Goal: Task Accomplishment & Management: Manage account settings

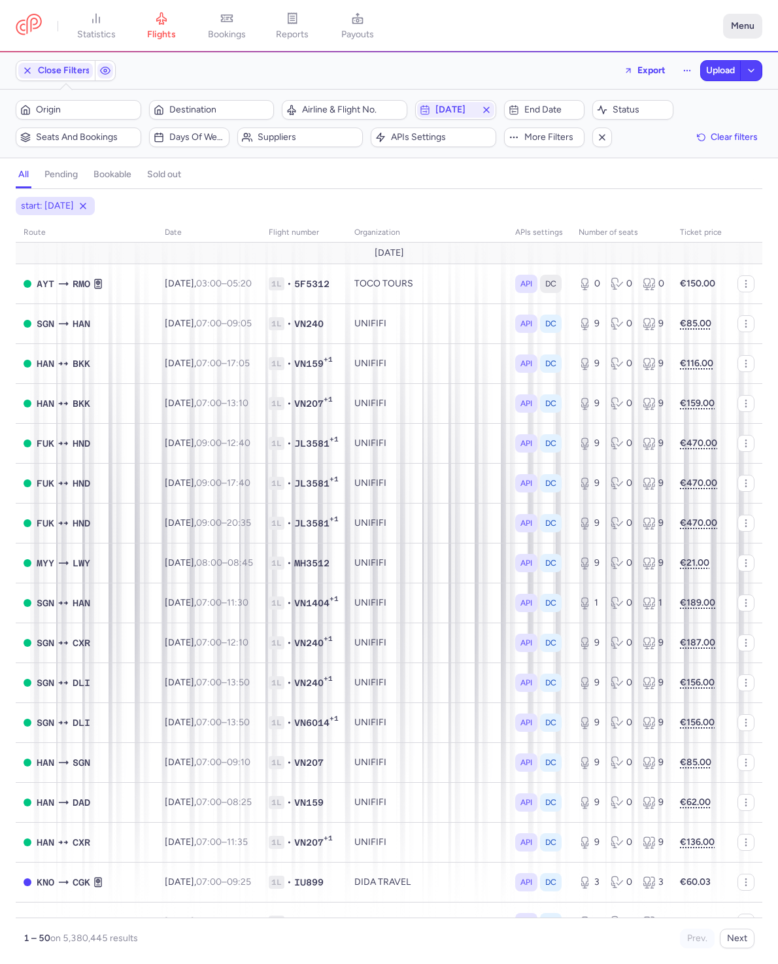
click at [749, 16] on button "Menu" at bounding box center [742, 26] width 39 height 25
click at [696, 116] on link "Settings" at bounding box center [696, 111] width 129 height 21
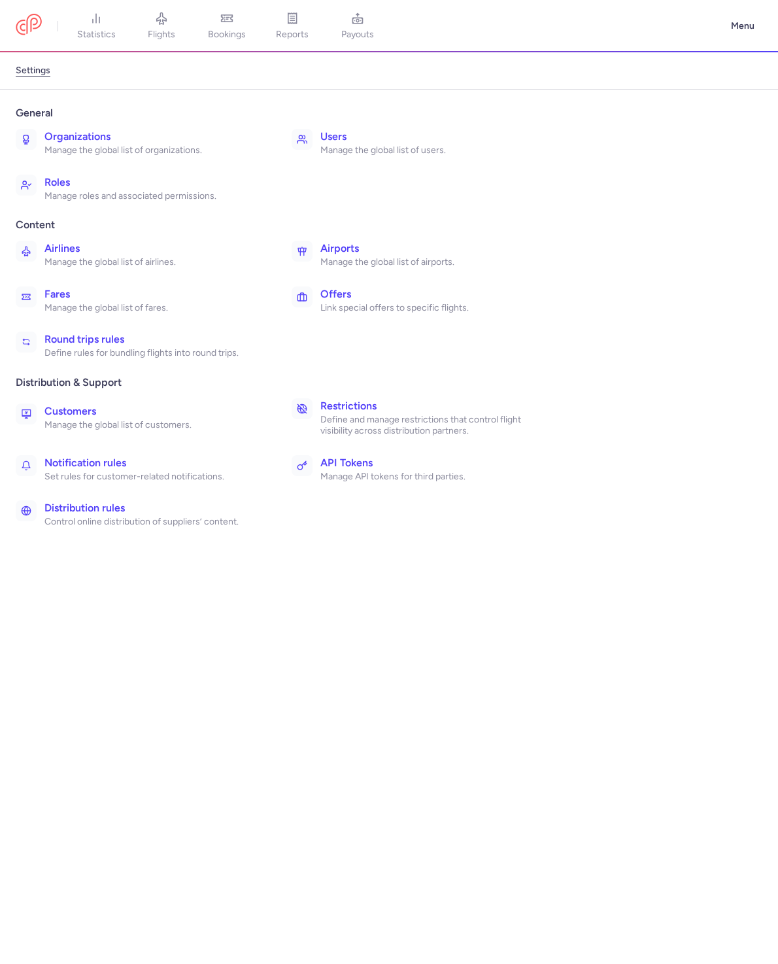
click at [313, 415] on link "Restrictions Define and manage restrictions that control flight visibility acro…" at bounding box center [420, 417] width 268 height 49
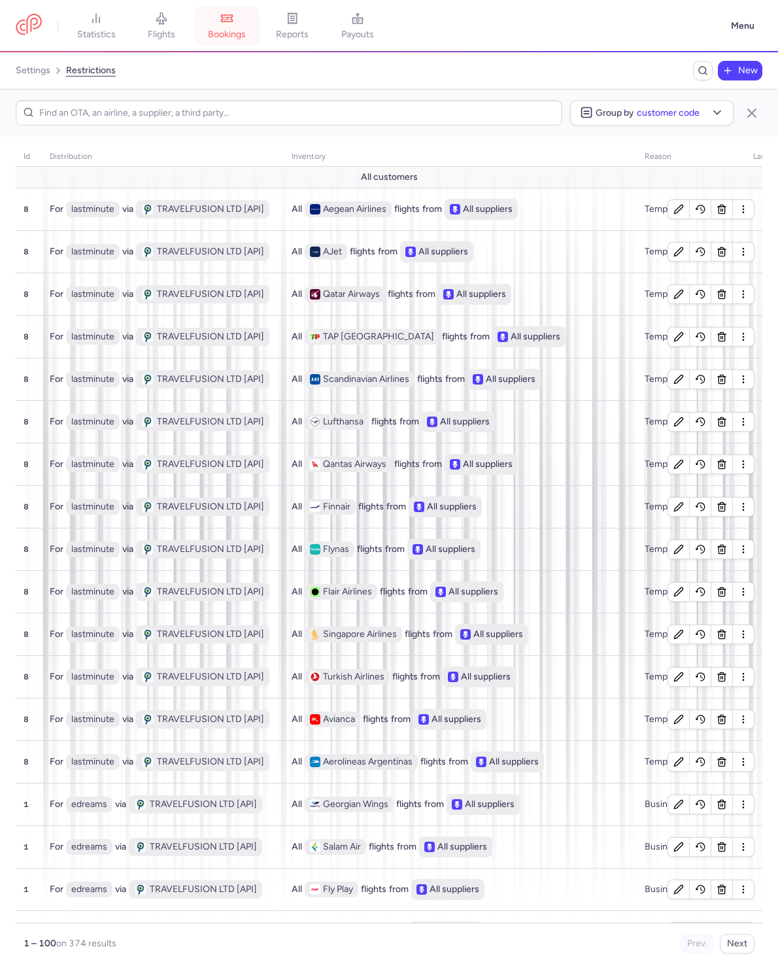
click at [222, 27] on link "bookings" at bounding box center [226, 26] width 65 height 29
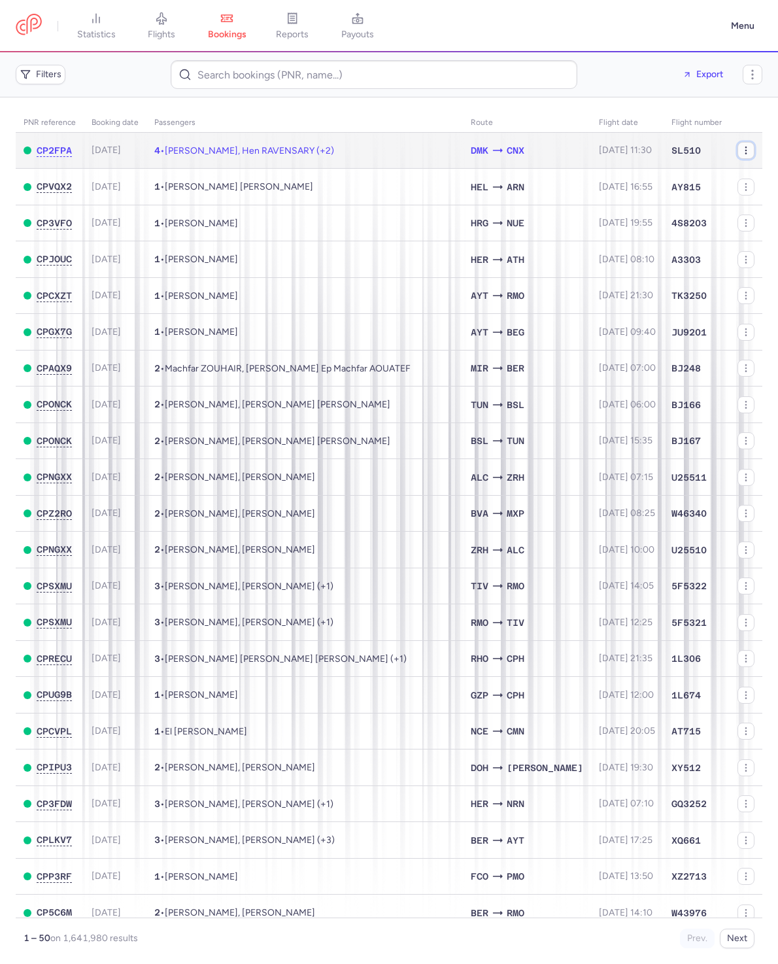
click at [741, 151] on icon "button" at bounding box center [746, 150] width 10 height 10
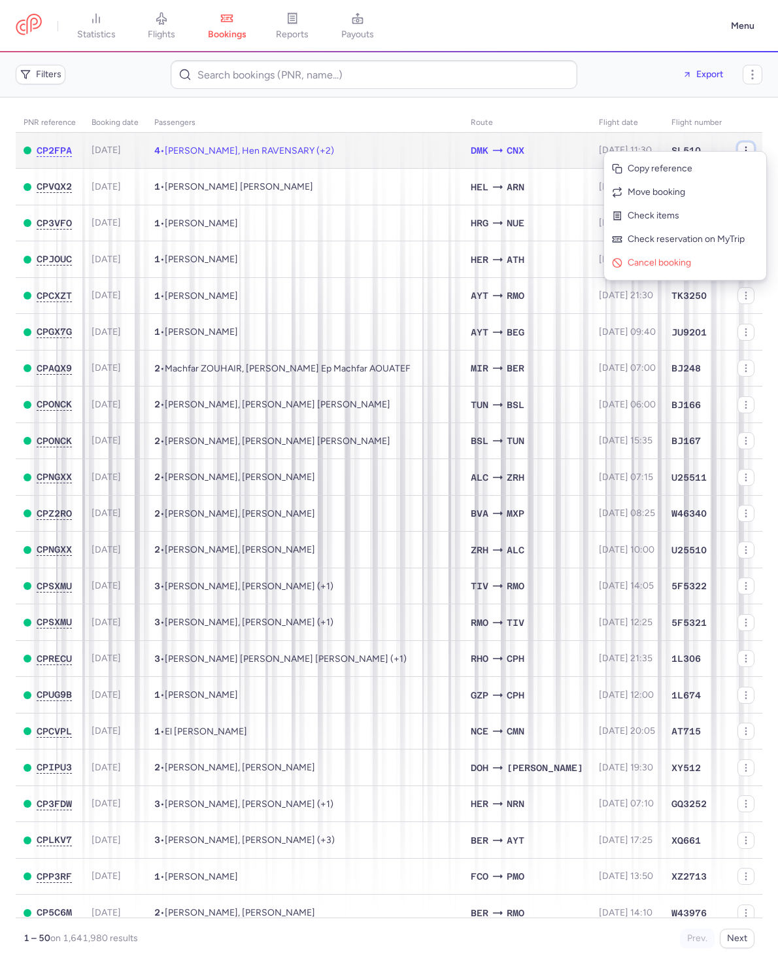
click at [741, 146] on icon "button" at bounding box center [746, 150] width 10 height 10
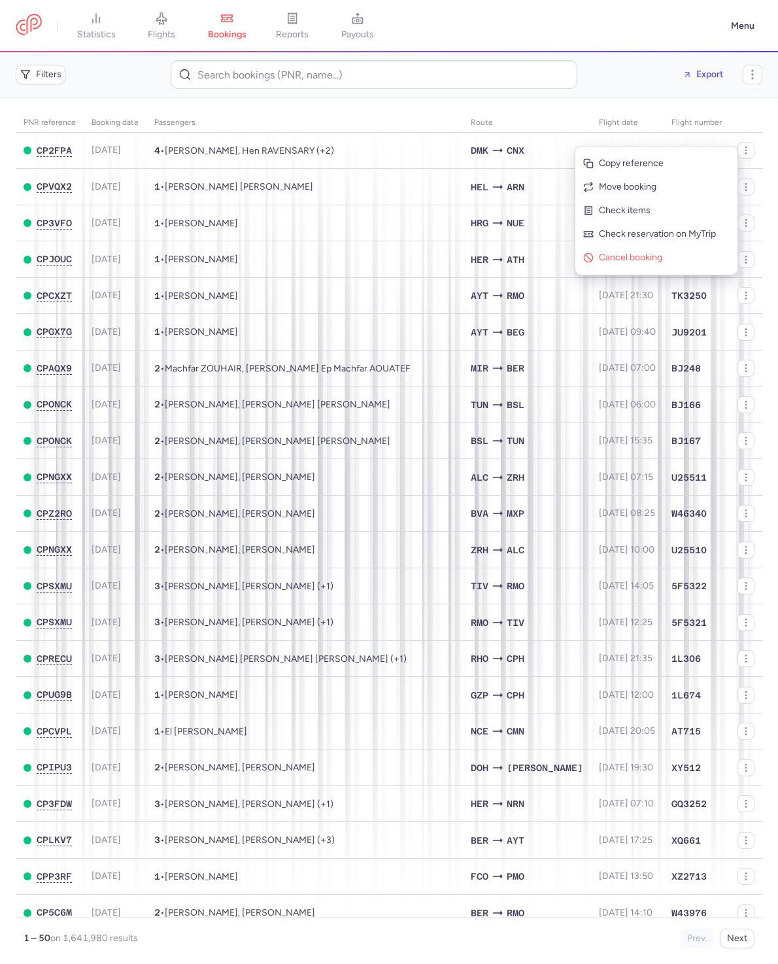
click at [762, 150] on main "PNR reference Booking date Passengers Route flight date Flight number CP2FPA [D…" at bounding box center [389, 530] width 778 height 866
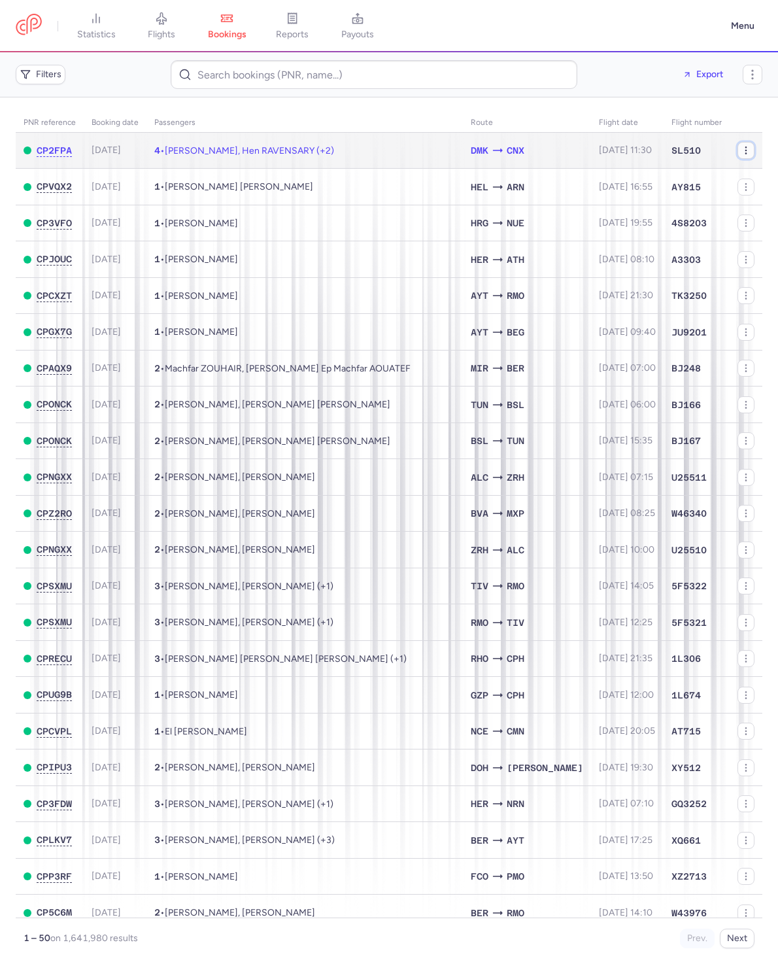
click at [742, 151] on button "button" at bounding box center [746, 150] width 17 height 17
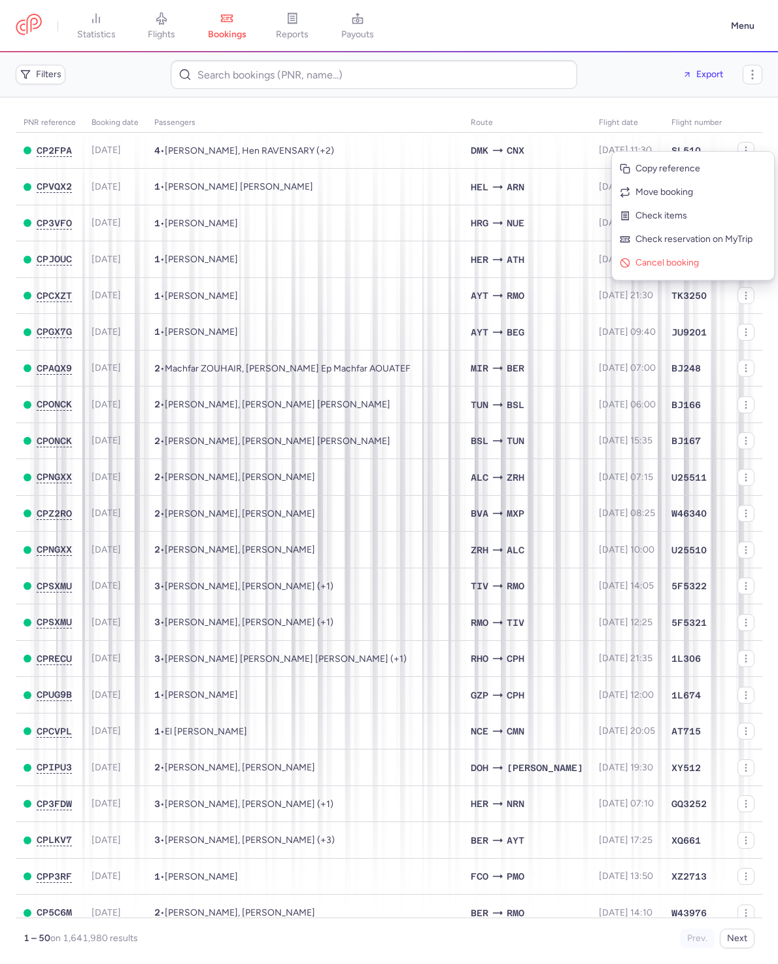
click at [764, 141] on main "PNR reference Booking date Passengers Route flight date Flight number CP2FPA [D…" at bounding box center [389, 530] width 778 height 866
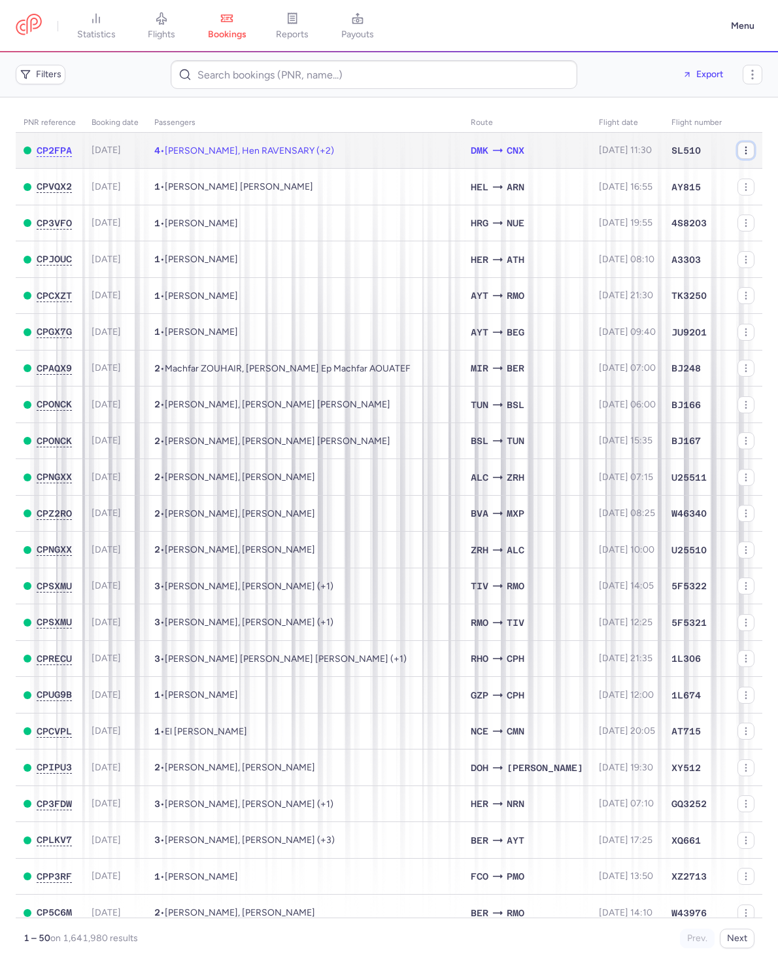
click at [741, 147] on icon "button" at bounding box center [746, 150] width 10 height 10
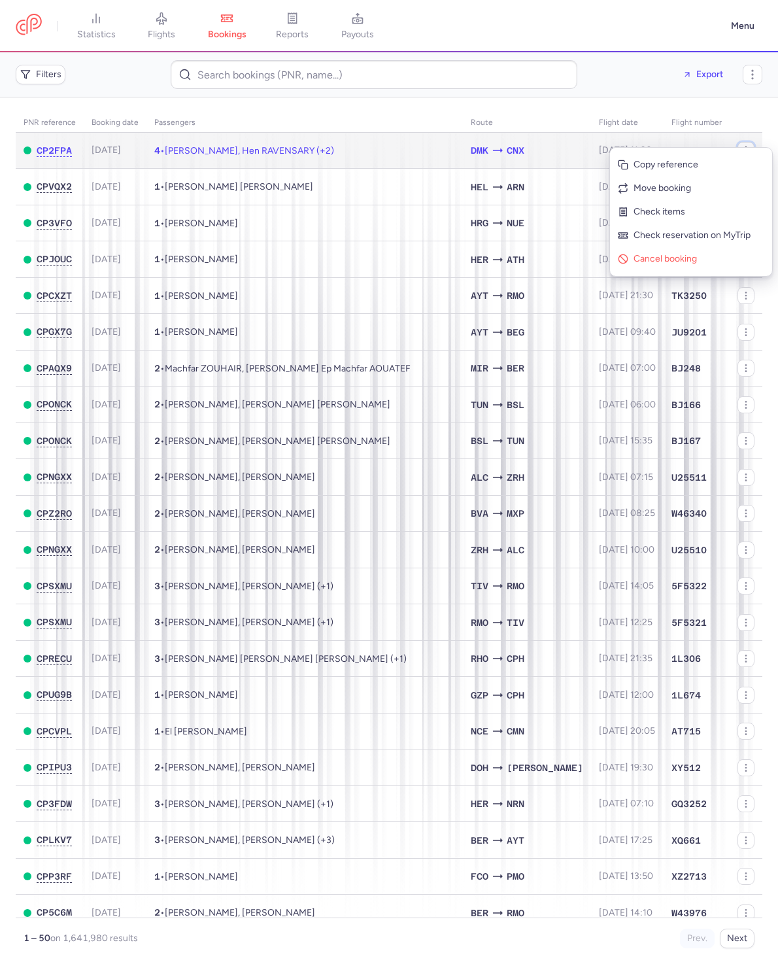
click at [741, 146] on icon "button" at bounding box center [746, 150] width 10 height 10
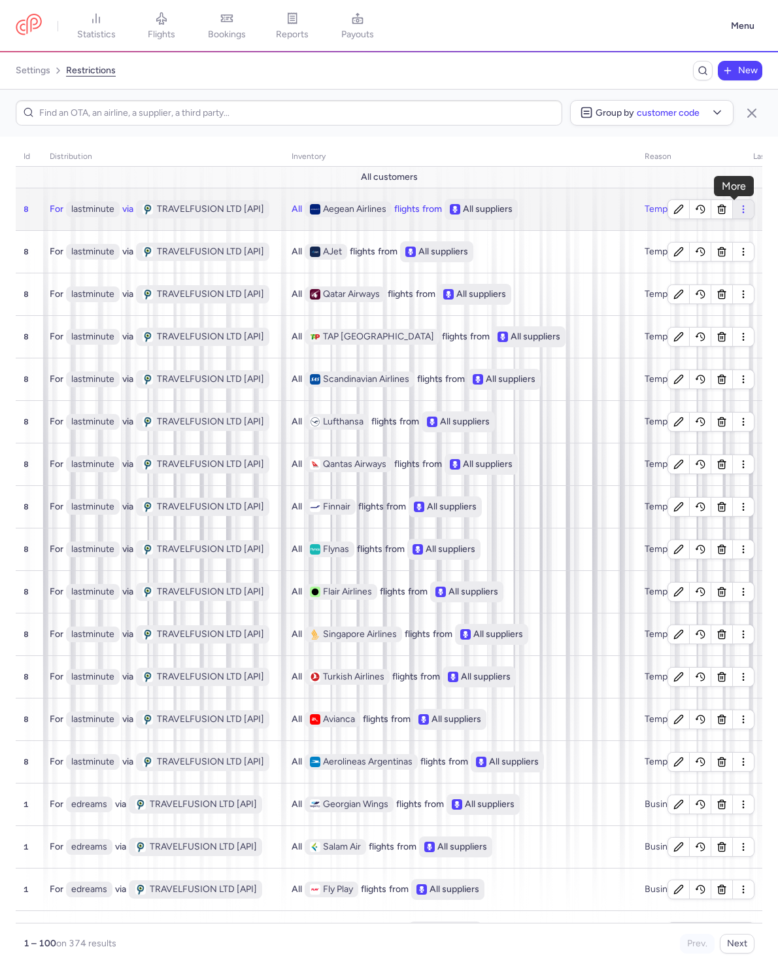
click at [742, 212] on button "button" at bounding box center [743, 209] width 21 height 18
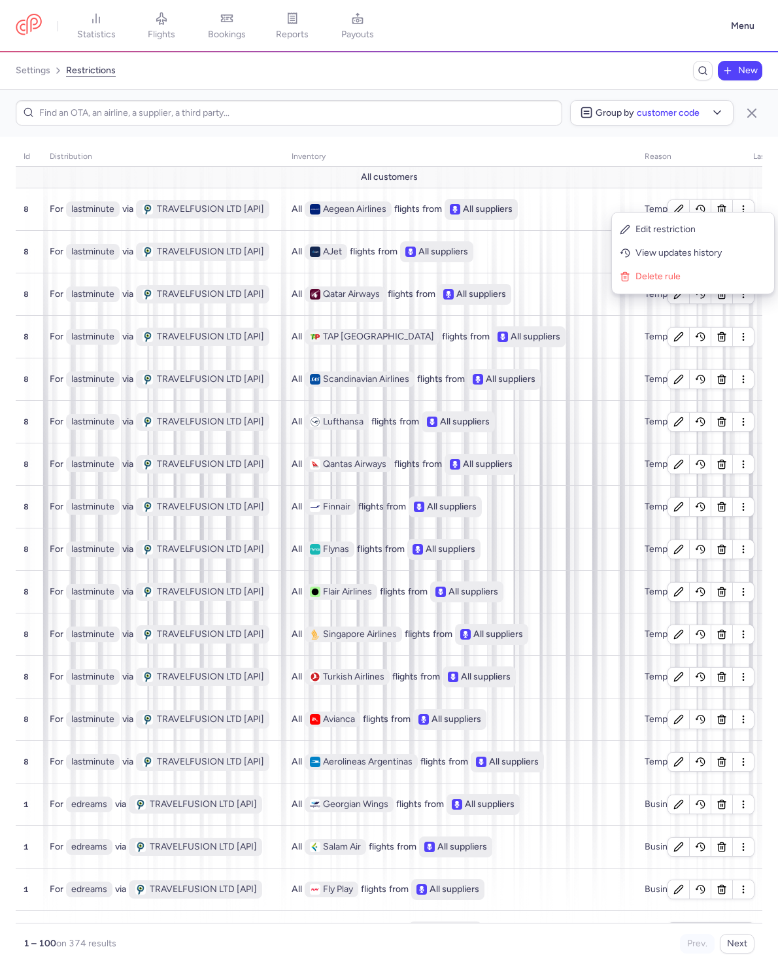
click at [770, 135] on div "Group by Customer code" at bounding box center [389, 113] width 778 height 47
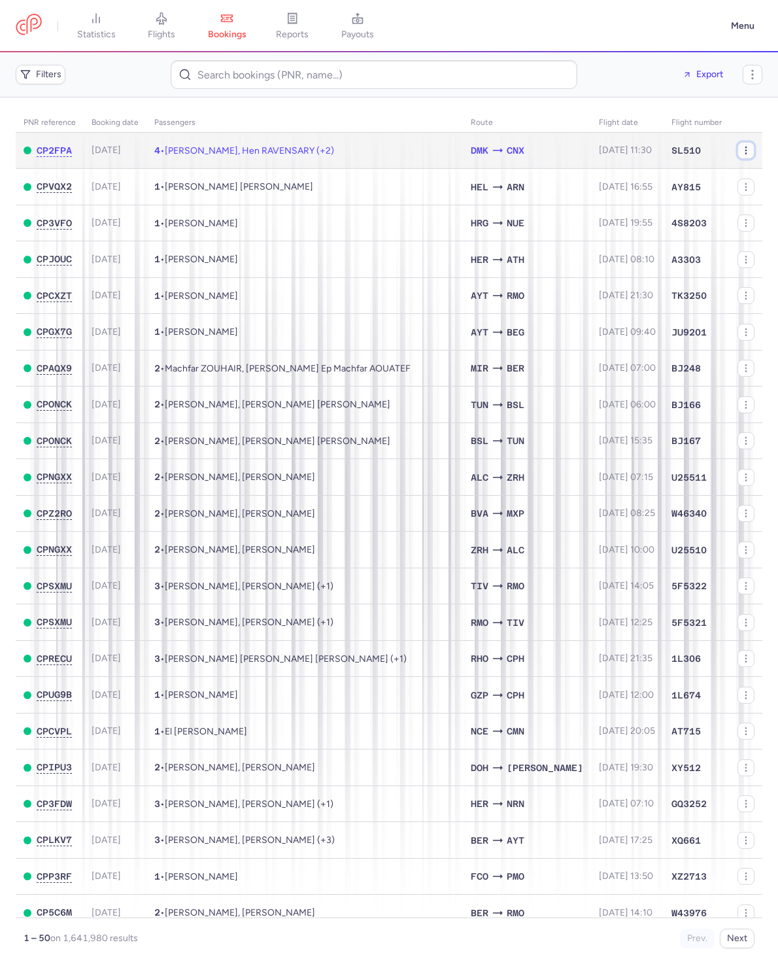
click at [738, 156] on button "button" at bounding box center [746, 150] width 17 height 17
click at [741, 153] on icon "button" at bounding box center [746, 150] width 10 height 10
